Goal: Task Accomplishment & Management: Use online tool/utility

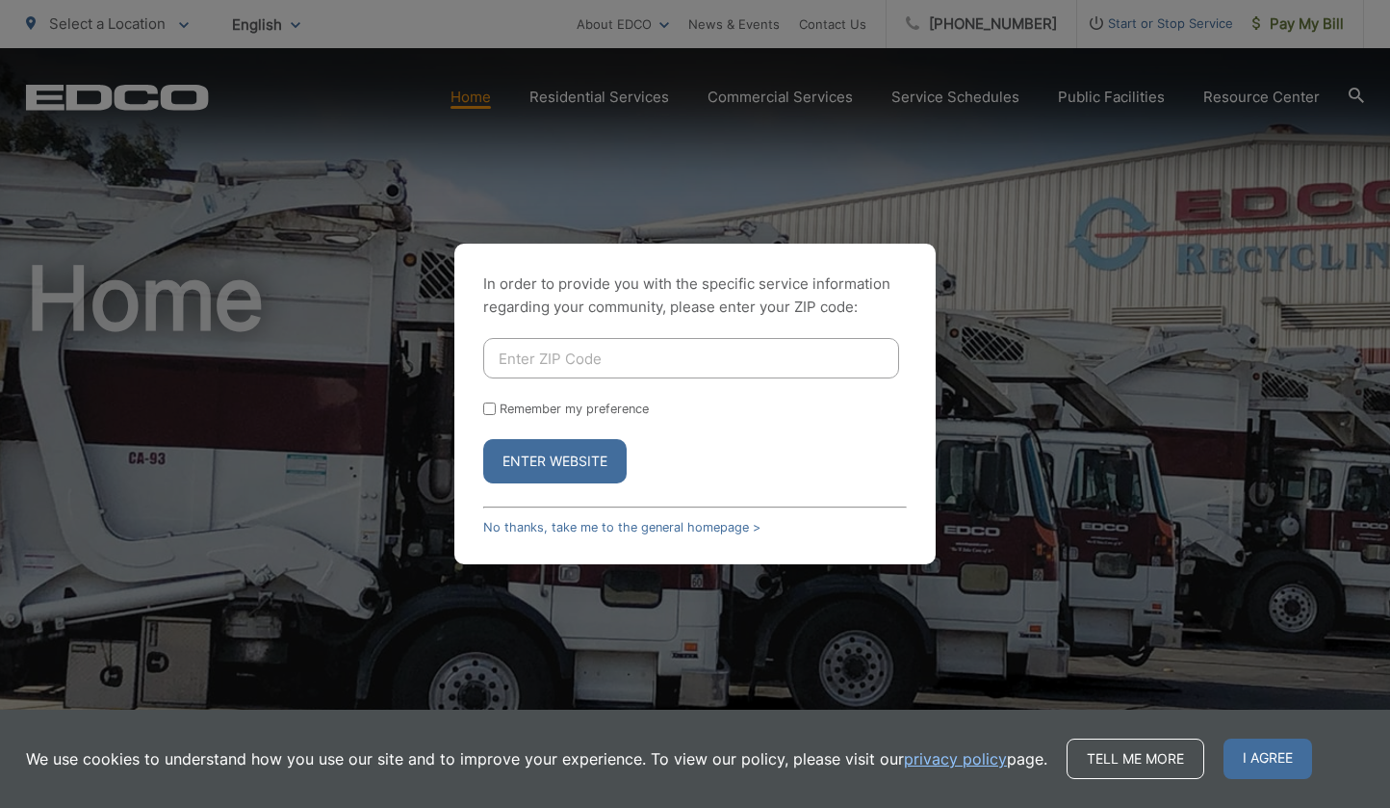
click at [761, 359] on input "Enter ZIP Code" at bounding box center [691, 358] width 416 height 40
type input "91945"
click at [493, 409] on input "Remember my preference" at bounding box center [489, 408] width 13 height 13
checkbox input "true"
click at [576, 462] on button "Enter Website" at bounding box center [554, 461] width 143 height 44
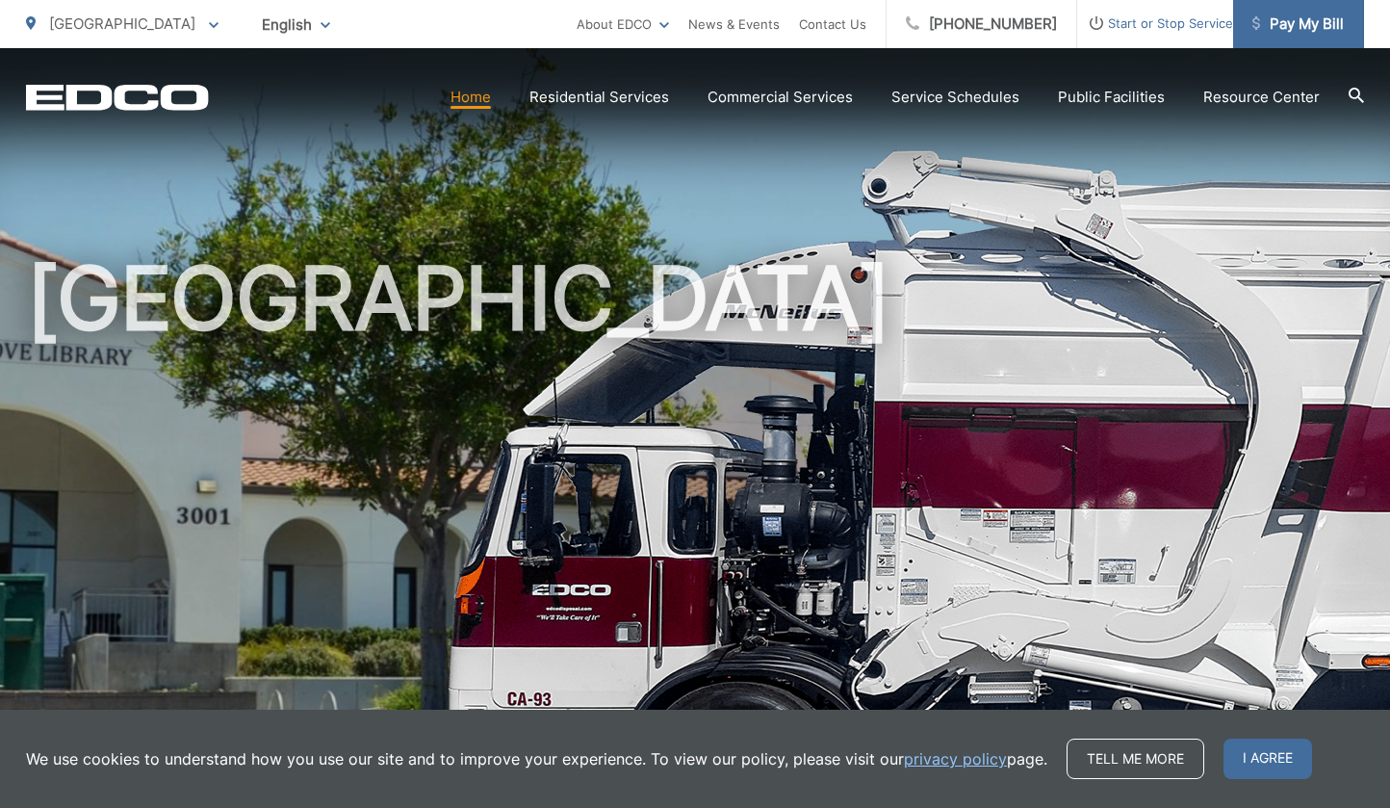
click at [1341, 21] on span "Pay My Bill" at bounding box center [1298, 24] width 91 height 23
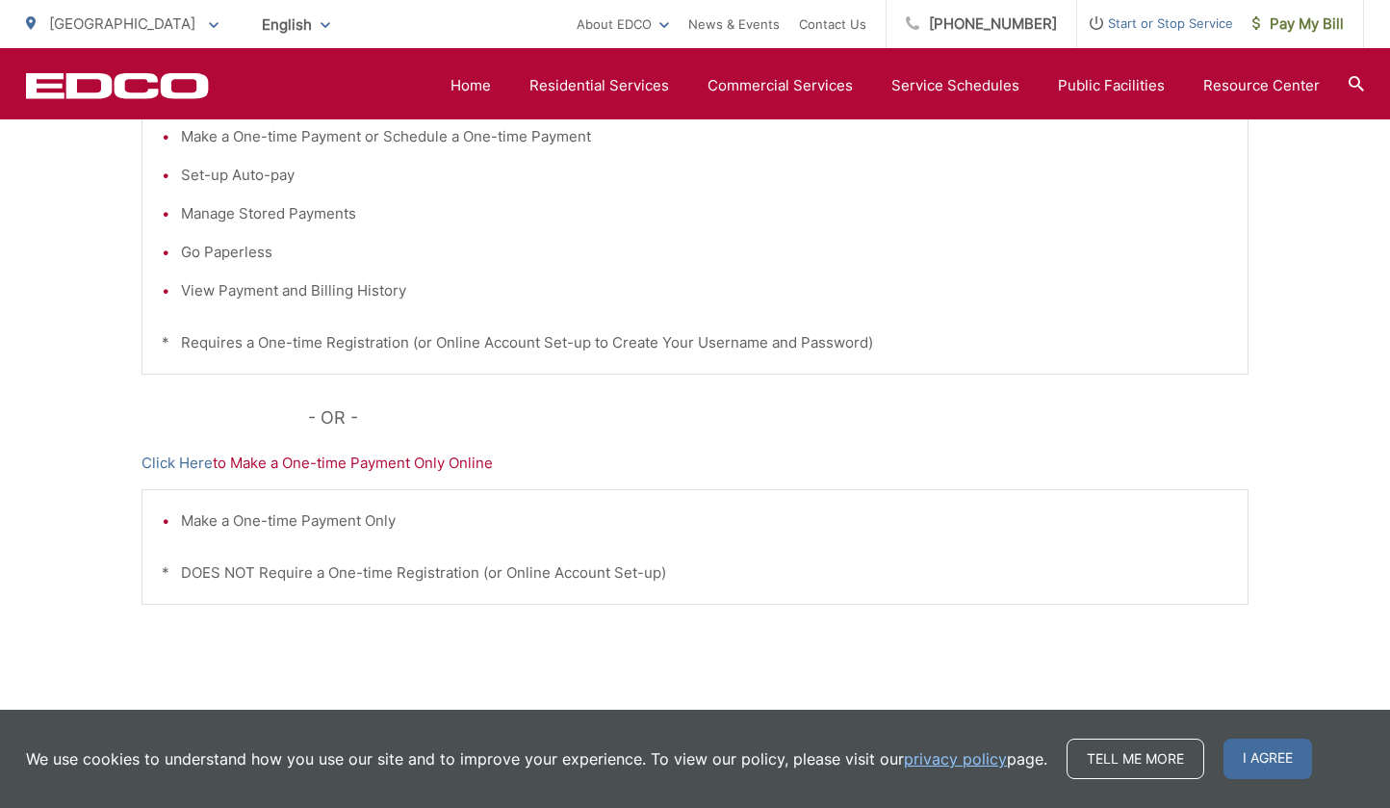
scroll to position [498, 0]
click at [184, 465] on link "Click Here" at bounding box center [177, 465] width 71 height 23
